Goal: Entertainment & Leisure: Consume media (video, audio)

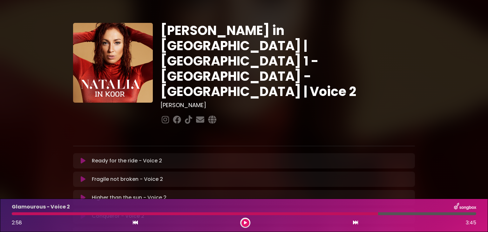
scroll to position [181, 0]
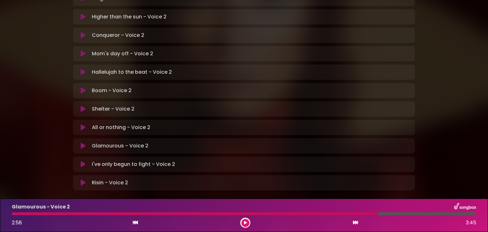
click at [194, 83] on div "Boom - Voice 2 Loading Track... Name Email" at bounding box center [244, 90] width 342 height 15
click at [12, 214] on div at bounding box center [195, 213] width 367 height 3
click at [244, 222] on icon at bounding box center [245, 223] width 3 height 4
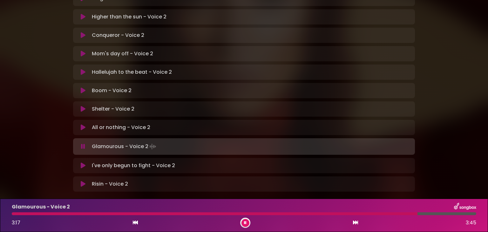
click at [246, 223] on icon at bounding box center [245, 223] width 3 height 4
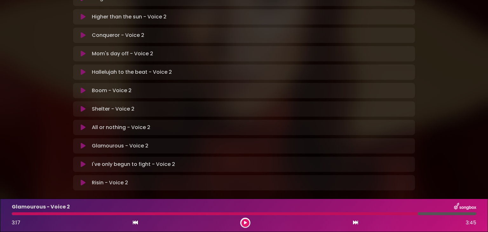
click at [13, 215] on div "Glamourous - Voice 2 3:17 3:45" at bounding box center [244, 215] width 472 height 25
click at [81, 124] on icon at bounding box center [83, 127] width 5 height 6
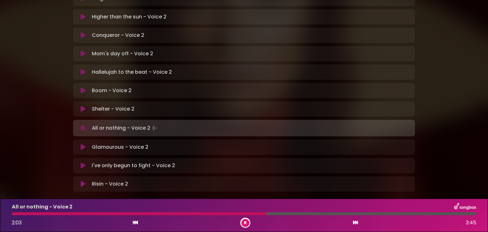
click at [247, 223] on button at bounding box center [246, 223] width 8 height 8
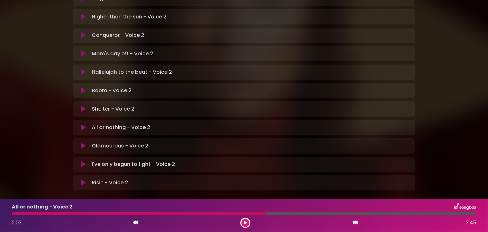
click at [13, 214] on div at bounding box center [139, 213] width 255 height 3
click at [243, 222] on button at bounding box center [246, 223] width 8 height 8
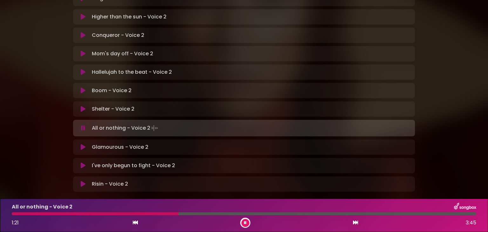
click at [165, 217] on div "All or nothing - Voice 2 1:21 3:45" at bounding box center [244, 215] width 472 height 25
click at [175, 219] on div "1:27 3:45" at bounding box center [244, 223] width 472 height 10
click at [192, 217] on div "All or nothing - Voice 2 1:42 3:45" at bounding box center [244, 215] width 472 height 25
click at [192, 218] on div "1:43 3:45" at bounding box center [244, 223] width 472 height 10
click at [192, 215] on div at bounding box center [120, 213] width 217 height 3
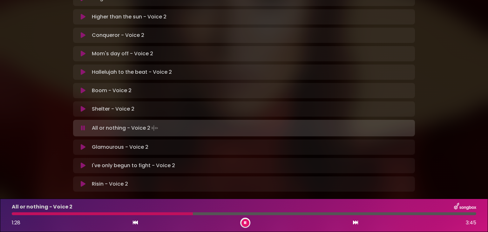
click at [192, 215] on div at bounding box center [102, 213] width 181 height 3
click at [192, 215] on div at bounding box center [115, 213] width 207 height 3
click at [192, 215] on div at bounding box center [103, 213] width 183 height 3
click at [192, 215] on div at bounding box center [116, 213] width 209 height 3
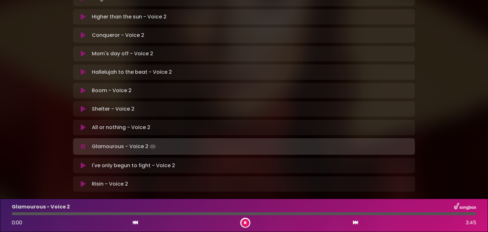
click at [243, 222] on button at bounding box center [246, 223] width 8 height 8
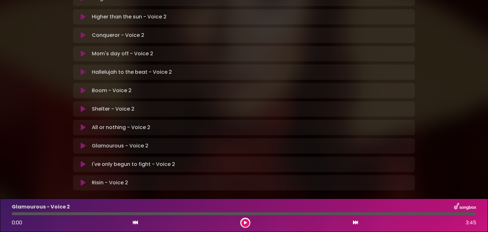
click at [84, 124] on icon at bounding box center [83, 127] width 5 height 6
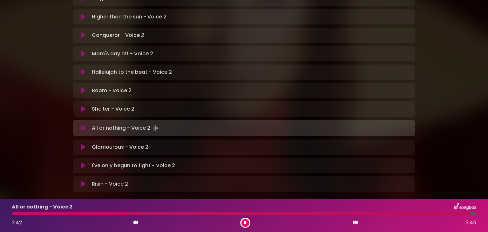
click at [244, 222] on icon at bounding box center [245, 223] width 3 height 4
